Goal: Find specific page/section: Find specific page/section

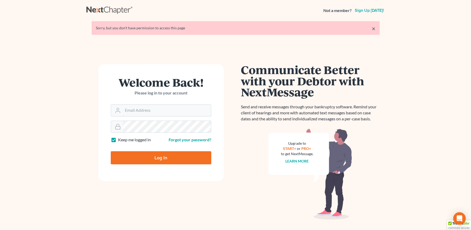
type input "[EMAIL_ADDRESS][DOMAIN_NAME]"
click at [160, 156] on input "Log In" at bounding box center [161, 157] width 101 height 13
type input "Thinking..."
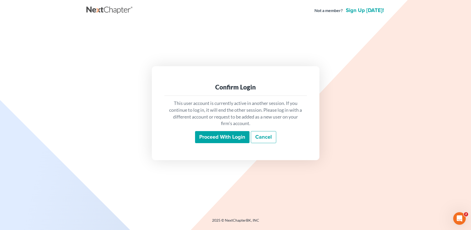
click at [206, 135] on input "Proceed with login" at bounding box center [222, 137] width 54 height 12
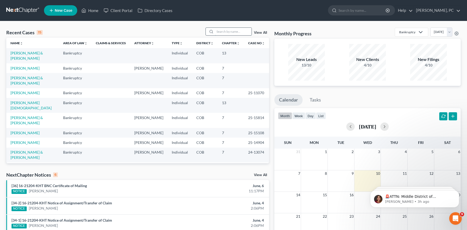
click at [221, 30] on input "search" at bounding box center [233, 32] width 37 height 8
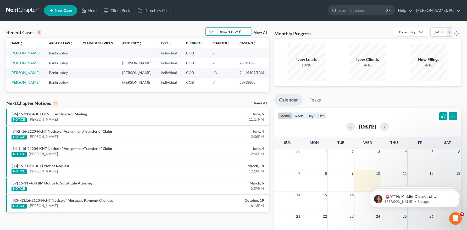
type input "[PERSON_NAME]"
click at [29, 52] on link "[PERSON_NAME]" at bounding box center [24, 53] width 29 height 4
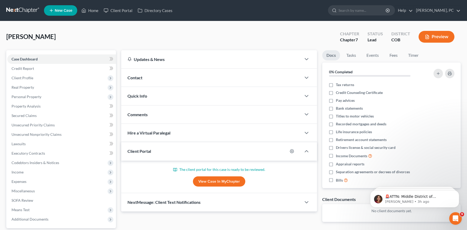
click at [210, 181] on link "View Case in MyChapter" at bounding box center [219, 182] width 52 height 10
